Goal: Task Accomplishment & Management: Manage account settings

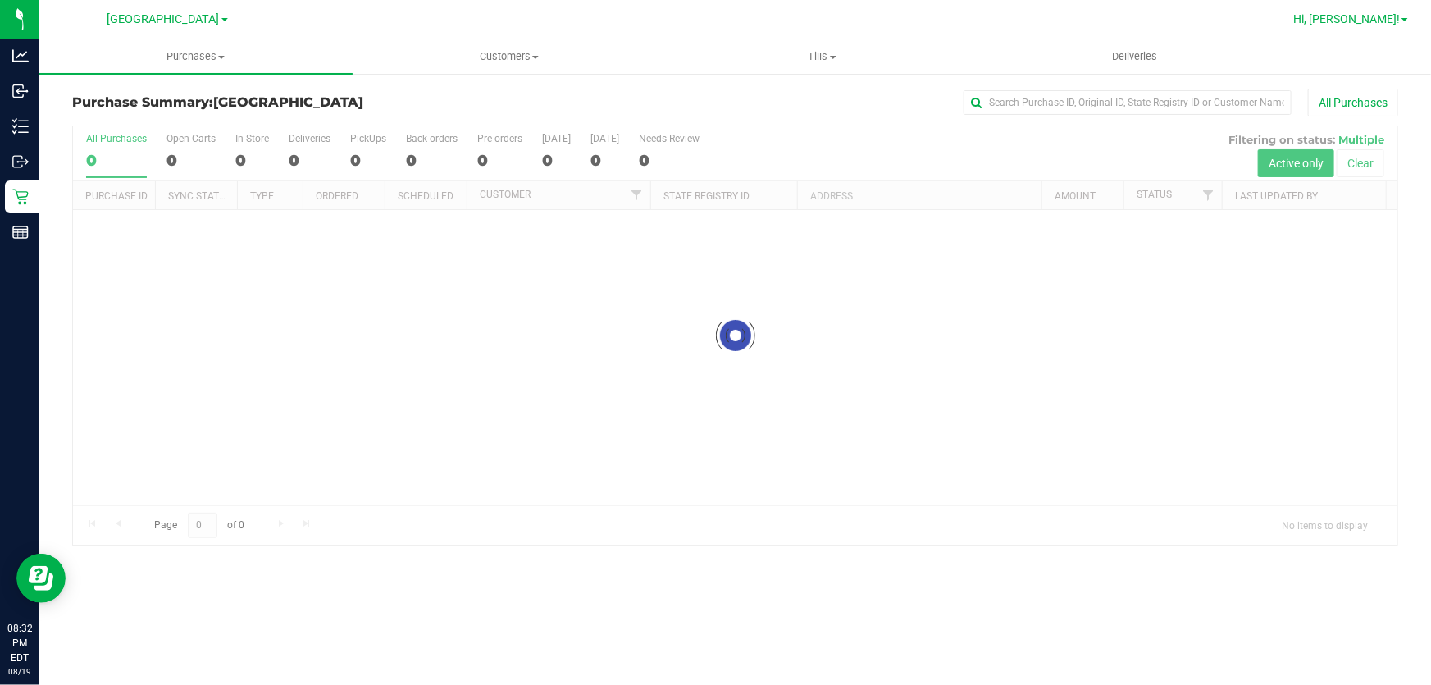
click at [1378, 19] on span "Hi, [PERSON_NAME]!" at bounding box center [1346, 18] width 107 height 13
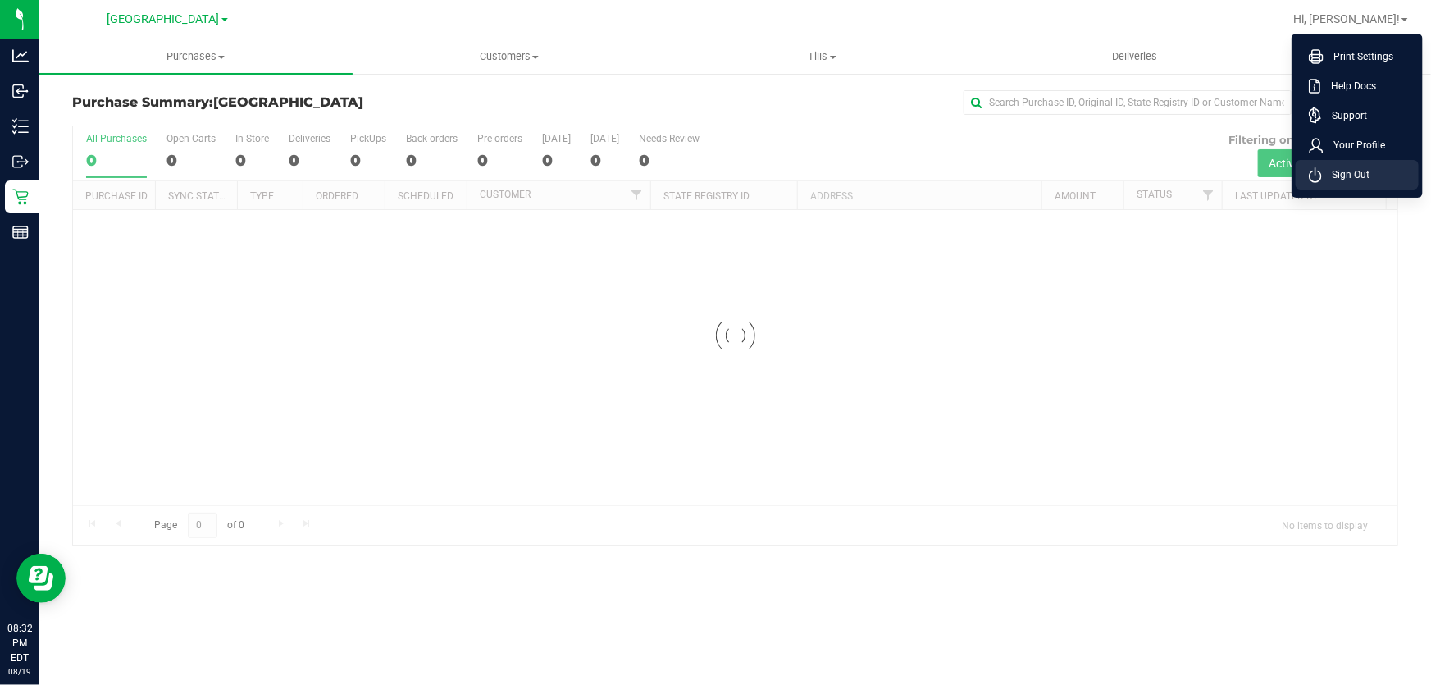
click at [1344, 176] on span "Sign Out" at bounding box center [1346, 174] width 48 height 16
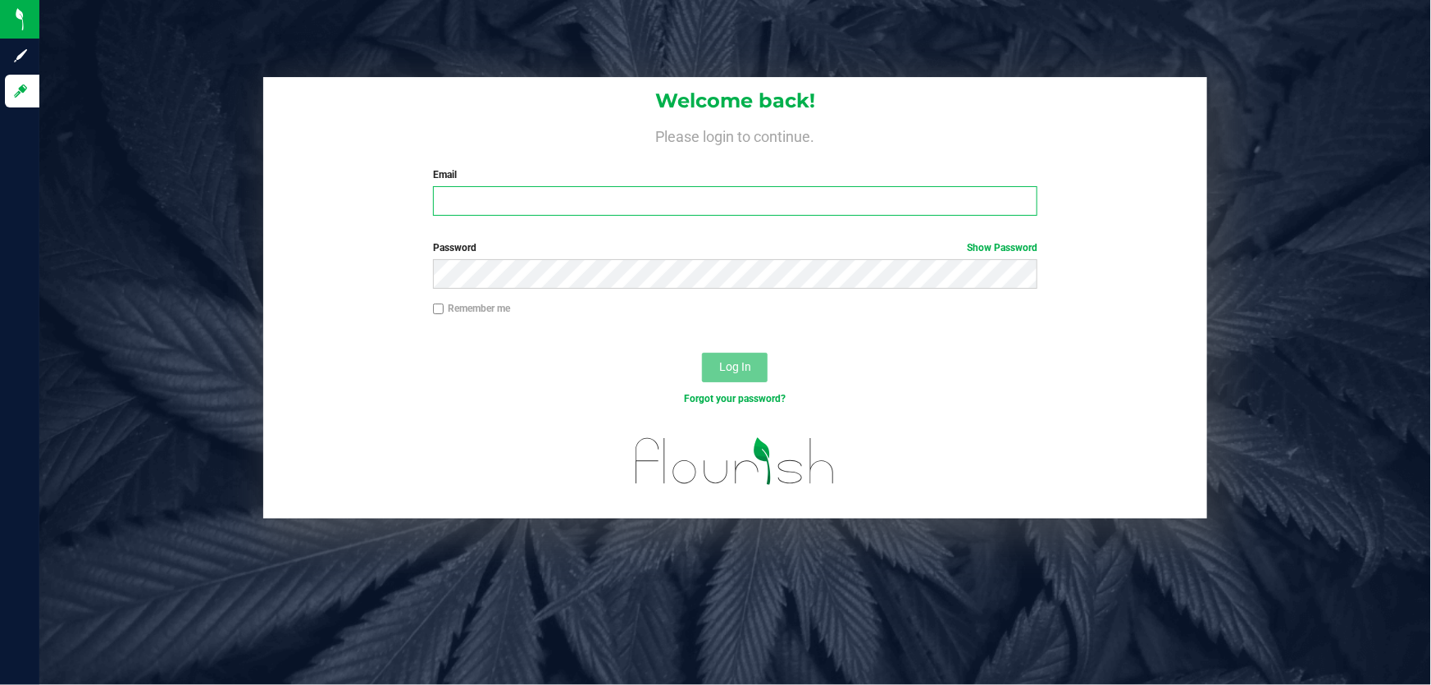
click at [649, 197] on input "Email" at bounding box center [735, 201] width 605 height 30
type input "[EMAIL_ADDRESS][DOMAIN_NAME]"
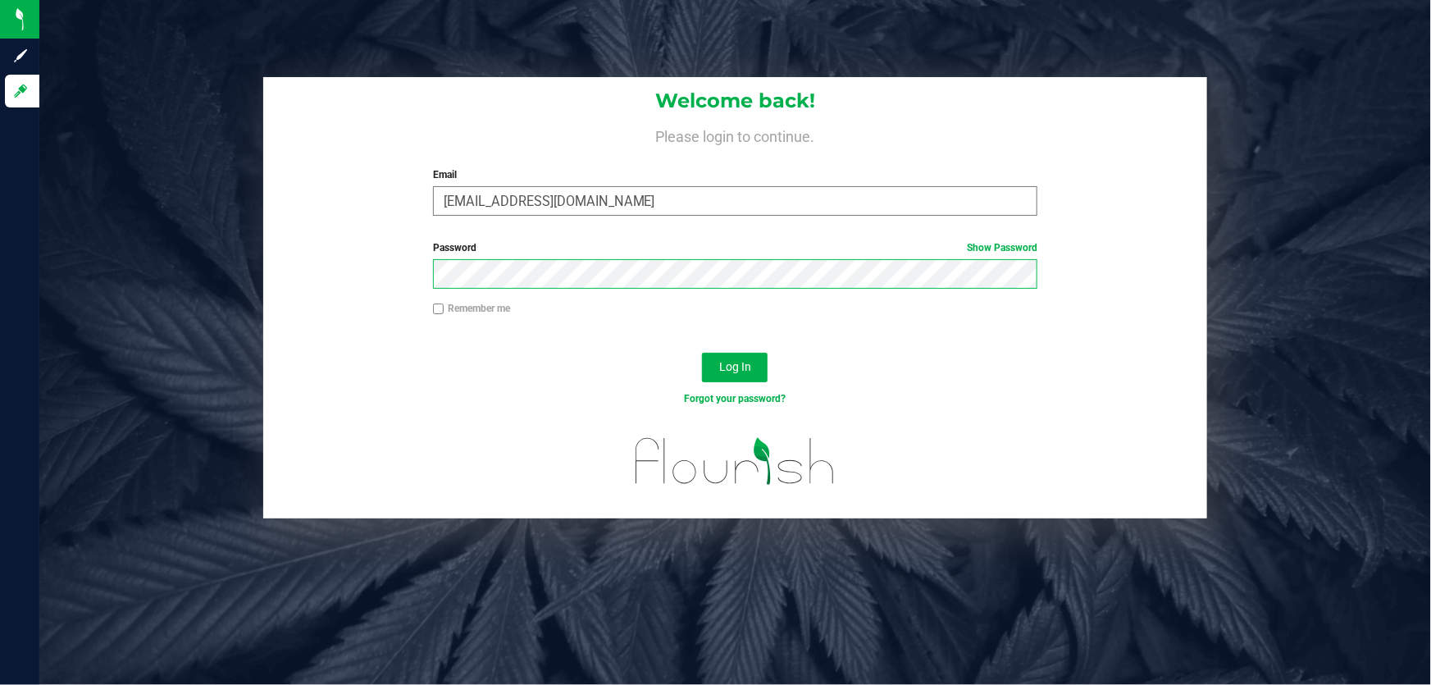
click at [702, 353] on button "Log In" at bounding box center [735, 368] width 66 height 30
